Goal: Task Accomplishment & Management: Use online tool/utility

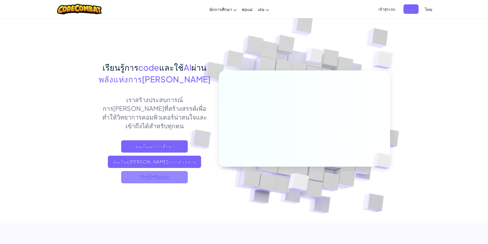
click at [174, 171] on span "ฉันเป็นนักเรียน" at bounding box center [154, 177] width 67 height 12
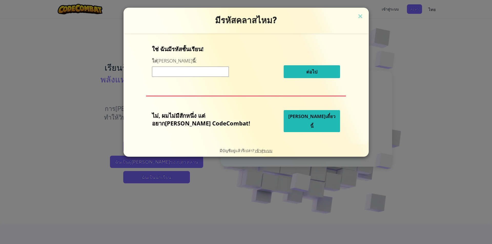
click at [300, 119] on span "[PERSON_NAME]เดี๋ยวนี้" at bounding box center [311, 121] width 47 height 16
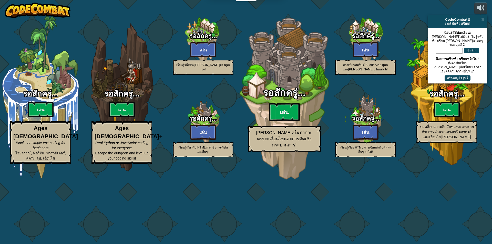
select select "th"
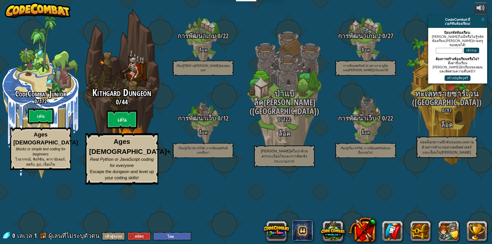
drag, startPoint x: 43, startPoint y: 153, endPoint x: 157, endPoint y: 148, distance: 114.2
click at [155, 149] on div "CodeCombat Junior 0 / 172 [PERSON_NAME] Ages [DEMOGRAPHIC_DATA] Blocks or simpl…" at bounding box center [246, 122] width 492 height 244
click at [126, 129] on btn "เล่น" at bounding box center [122, 119] width 31 height 18
select select "th"
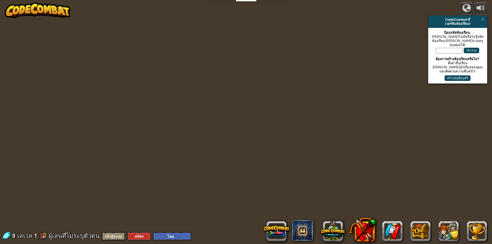
select select "th"
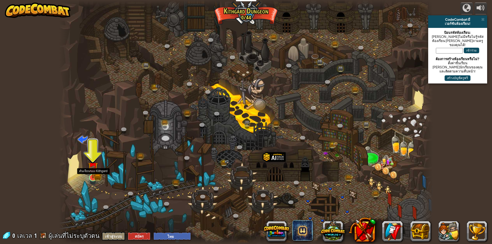
click at [97, 171] on img at bounding box center [93, 167] width 10 height 22
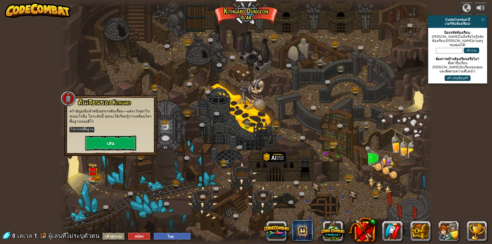
click at [123, 145] on button "เล่น" at bounding box center [110, 143] width 51 height 15
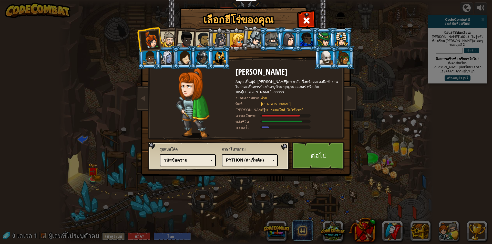
click at [168, 38] on div at bounding box center [168, 40] width 16 height 16
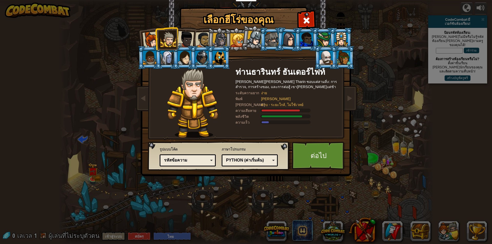
drag, startPoint x: 148, startPoint y: 39, endPoint x: 179, endPoint y: 46, distance: 31.8
click at [148, 39] on div at bounding box center [151, 40] width 17 height 17
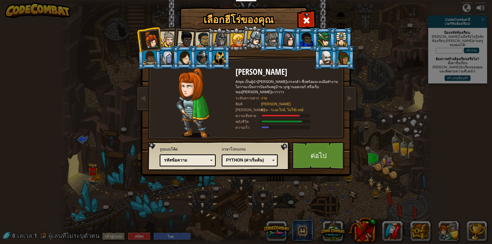
click at [248, 161] on div "Python (ค่าเริ่มต้น)" at bounding box center [248, 161] width 44 height 6
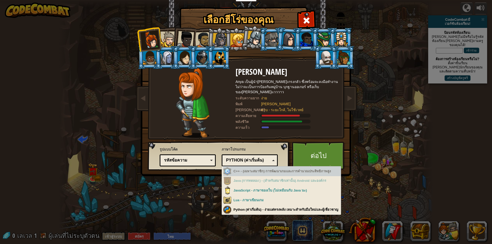
click at [255, 172] on div "C++ - (เฉพาะสมาชิก) การพัฒนาเกมและการคำนวณประสิทธิภาพสูง" at bounding box center [282, 172] width 118 height 10
click at [264, 169] on div "C++ - (เฉพาะสมาชิก) การพัฒนาเกมและการคำนวณประสิทธิภาพสูง" at bounding box center [282, 172] width 118 height 10
click at [255, 172] on div "C++ - (เฉพาะสมาชิก) การพัฒนาเกมและการคำนวณประสิทธิภาพสูง" at bounding box center [282, 172] width 118 height 10
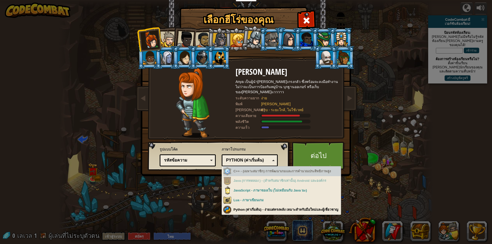
click at [258, 164] on div "Python (ค่าเริ่มต้น)" at bounding box center [249, 161] width 49 height 8
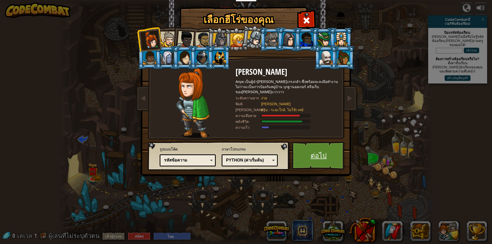
click at [327, 147] on link "ต่อไป" at bounding box center [319, 156] width 54 height 28
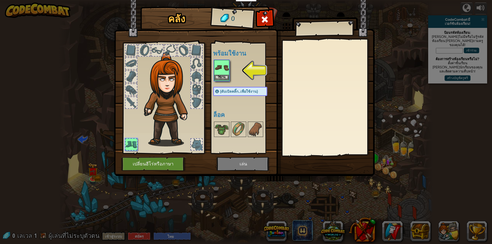
click at [218, 68] on img at bounding box center [222, 68] width 14 height 14
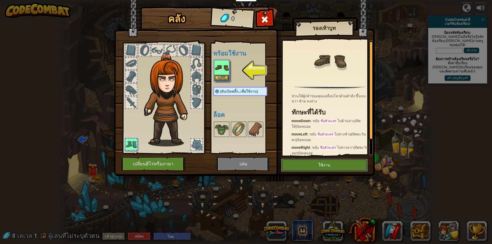
click at [291, 163] on button "ใช้งาน" at bounding box center [324, 165] width 87 height 13
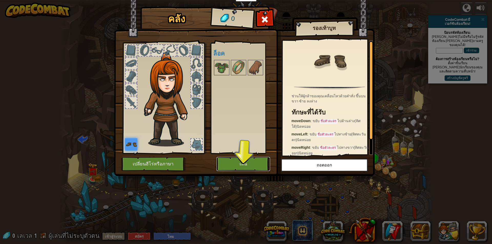
click at [247, 166] on button "เล่น" at bounding box center [244, 164] width 54 height 14
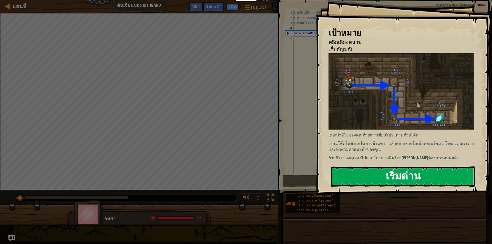
click at [364, 99] on div "เป้าหมาย หลีกเลี่ยงหนาม เก็บ[PERSON_NAME] แนะนำฮีโร่ของคุณด้วยการเขียนโปรแกรมด้…" at bounding box center [404, 97] width 176 height 195
drag, startPoint x: 354, startPoint y: 148, endPoint x: 355, endPoint y: 158, distance: 10.0
click at [354, 153] on div "แนะนำฮีโร่ของคุณด้วยการเขียนโปรแกรมด้วยโค้ด! เขียนโค้ดในตัวแก้ไขทางด้านขวา แล้ว…" at bounding box center [403, 107] width 149 height 108
drag, startPoint x: 362, startPoint y: 190, endPoint x: 362, endPoint y: 179, distance: 11.0
click at [362, 190] on div "เป้าหมาย หลีกเลี่ยงหนาม เก็บ[PERSON_NAME] แนะนำฮีโร่ของคุณด้วยการเขียนโปรแกรมด้…" at bounding box center [404, 97] width 176 height 195
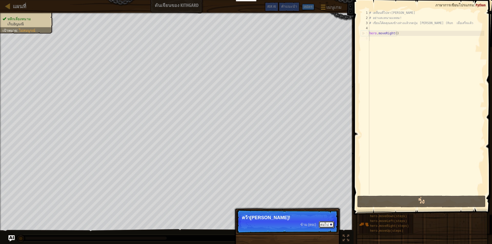
click at [327, 223] on button "ต่อไป" at bounding box center [326, 224] width 15 height 7
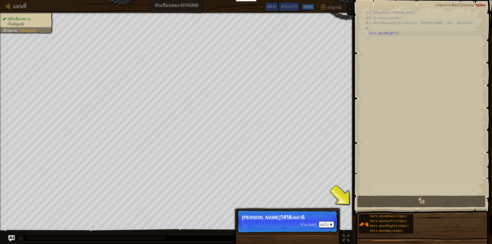
click at [305, 228] on div "ข้าม (esc) ต่อไป" at bounding box center [317, 224] width 34 height 7
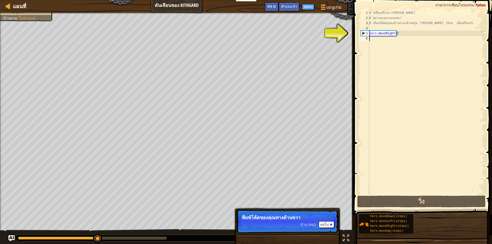
drag, startPoint x: 400, startPoint y: 120, endPoint x: 401, endPoint y: 123, distance: 3.2
click at [400, 120] on div "# เคลื่อนที่ไปหา[PERSON_NAME] # อย่าแตะหนามแหลม! # เขียนโค้ดคุณลงข้างล่างแล้วกด…" at bounding box center [426, 107] width 116 height 195
click at [419, 36] on div "# เคลื่อนที่ไปหา[PERSON_NAME] # อย่าแตะหนามแหลม! # เขียนโค้ดคุณลงข้างล่างแล้วกด…" at bounding box center [426, 107] width 116 height 195
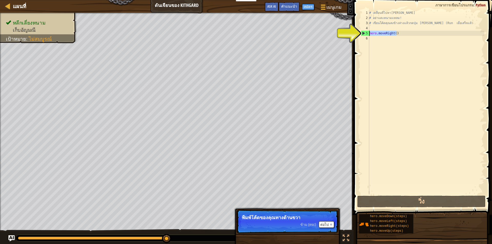
drag, startPoint x: 405, startPoint y: 35, endPoint x: 364, endPoint y: 33, distance: 41.0
click at [364, 33] on div "1 2 3 4 5 6 # เคลื่อนที่ไปหา[PERSON_NAME] # อย่าแตะหนามแหลม! # เขียนโค้ดคุณลงข้…" at bounding box center [422, 102] width 125 height 185
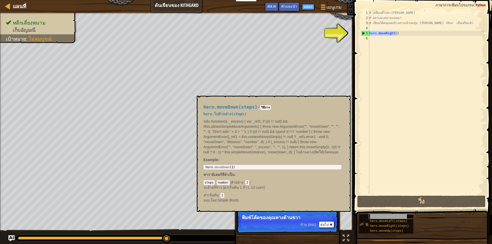
click at [406, 218] on div "hero.moveDown(steps)" at bounding box center [393, 216] width 49 height 5
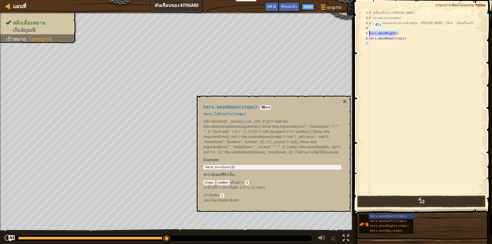
drag, startPoint x: 405, startPoint y: 33, endPoint x: 367, endPoint y: 34, distance: 38.0
click at [367, 34] on div "hero.moveDown(steps) 1 2 3 4 5 6 7 # เคลื่อนที่ไปหา[PERSON_NAME] # อย่าแตะหนามแ…" at bounding box center [422, 102] width 125 height 185
type textarea "hero.moveRight()"
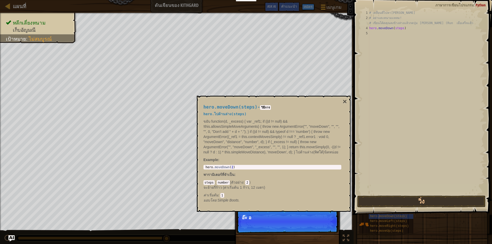
click at [397, 28] on div "# เคลื่อนที่ไปหา[PERSON_NAME] # อย่าแตะหนามแหลม! # เขียนโค้ดคุณลงข้างล่างแล้วกด…" at bounding box center [426, 107] width 116 height 195
type textarea "hero.moveDown(steps)"
click at [397, 28] on div "# เคลื่อนที่ไปหา[PERSON_NAME] # อย่าแตะหนามแหลม! # เขียนโค้ดคุณลงข้างล่างแล้วกด…" at bounding box center [426, 107] width 116 height 195
click at [321, 228] on button "↻ โหลดใหม่" at bounding box center [320, 224] width 28 height 8
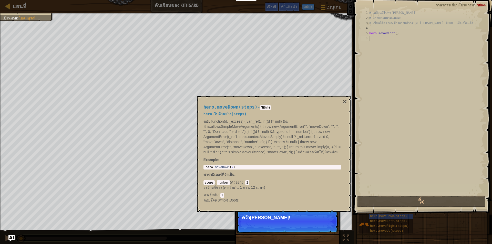
click at [295, 219] on p "ข้าม (esc) ต่อไป คว้า[PERSON_NAME]!" at bounding box center [288, 222] width 102 height 24
drag, startPoint x: 295, startPoint y: 220, endPoint x: 301, endPoint y: 229, distance: 11.1
click at [295, 221] on p "ข้าม (esc) ต่อไป คว้า[PERSON_NAME]!" at bounding box center [288, 222] width 102 height 24
drag, startPoint x: 301, startPoint y: 229, endPoint x: 322, endPoint y: 226, distance: 20.9
click at [302, 229] on p "ข้าม (esc) ต่อไป คว้า[PERSON_NAME]!" at bounding box center [288, 222] width 102 height 24
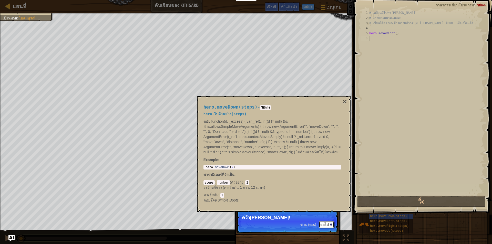
click at [328, 225] on button "ต่อไป" at bounding box center [326, 224] width 15 height 7
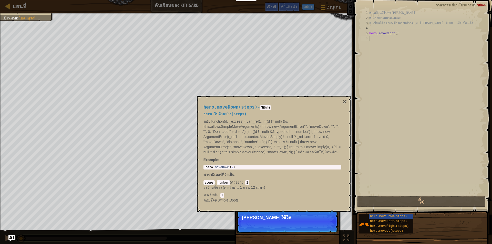
click at [318, 229] on p "ข้าม (esc) ต่อไป [PERSON_NAME]ใช้วิธ" at bounding box center [288, 222] width 102 height 24
click at [318, 229] on p "ข้าม (esc) ต่อไป [PERSON_NAME]ใช้วิธีเหล่าน" at bounding box center [288, 222] width 102 height 24
click at [318, 230] on p "ข้าม (esc) ต่อไป [PERSON_NAME]ใช้วิธีเหล่านี้" at bounding box center [288, 222] width 102 height 24
click at [328, 225] on button "ต่อไป" at bounding box center [326, 224] width 15 height 7
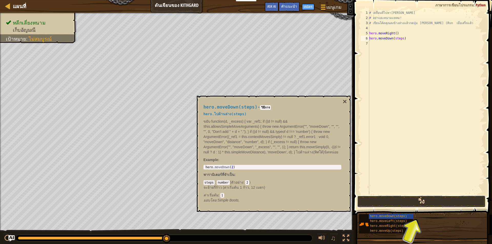
click at [439, 205] on button "วิ่ง" at bounding box center [421, 202] width 128 height 12
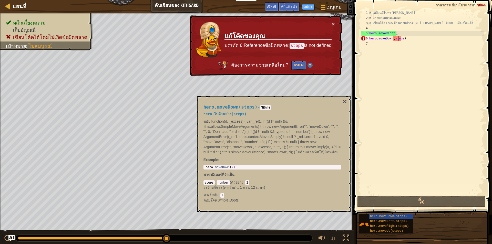
click at [397, 40] on div "# เคลื่อนที่ไปหา[PERSON_NAME] # อย่าแตะหนามแหลม! # เขียนโค้ดคุณลงข้างล่างแล้วกด…" at bounding box center [426, 107] width 116 height 195
click at [397, 39] on div "# เคลื่อนที่ไปหา[PERSON_NAME] # อย่าแตะหนามแหลม! # เขียนโค้ดคุณลงข้างล่างแล้วกด…" at bounding box center [426, 107] width 116 height 195
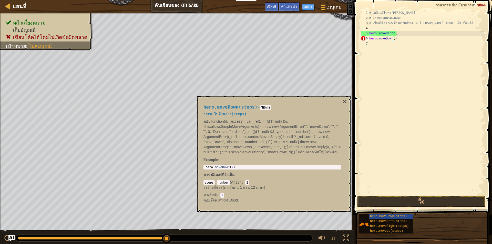
click at [431, 204] on button "วิ่ง" at bounding box center [421, 202] width 128 height 12
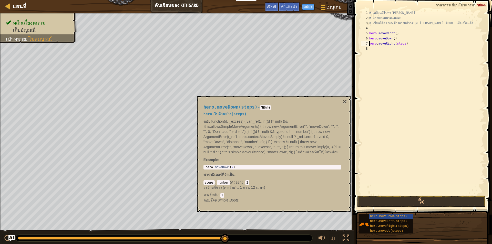
click at [399, 43] on div "# เคลื่อนที่ไปหา[PERSON_NAME] # อย่าแตะหนามแหลม! # เขียนโค้ดคุณลงข้างล่างแล้วกด…" at bounding box center [426, 107] width 116 height 195
type textarea "hero.moveRight(1)"
click at [456, 202] on button "วิ่ง" at bounding box center [421, 202] width 128 height 12
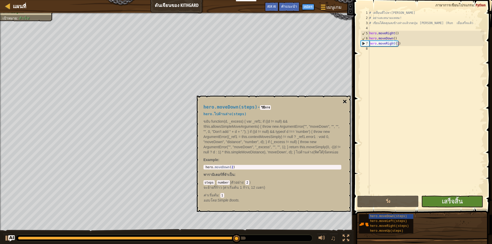
drag, startPoint x: 348, startPoint y: 99, endPoint x: 345, endPoint y: 100, distance: 3.9
click at [348, 99] on div "hero.moveDown(steps) - วิธีการ hero.ไปด้านล่าง(steps) ขยับ function(d, _excess)…" at bounding box center [274, 154] width 154 height 116
click at [345, 100] on button "×" at bounding box center [345, 101] width 4 height 7
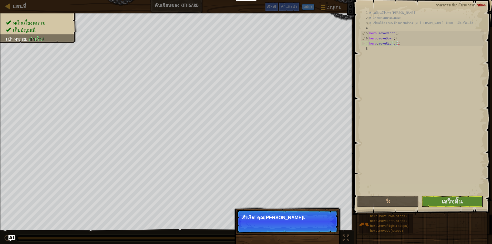
click at [311, 215] on p "สำเร็จ! คุณ[PERSON_NAME]เ" at bounding box center [287, 217] width 91 height 5
click at [318, 220] on p "สำเร็จ! คุณ[PERSON_NAME]เป้าหมาย" at bounding box center [287, 217] width 91 height 5
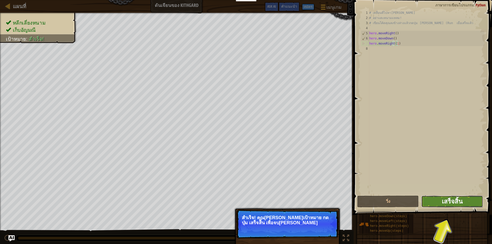
click at [455, 202] on span "เสร็จสิ้น" at bounding box center [452, 201] width 21 height 8
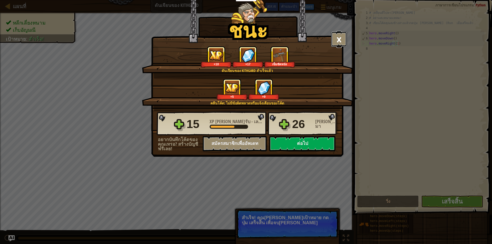
click at [334, 35] on button "×" at bounding box center [339, 39] width 16 height 15
